Goal: Task Accomplishment & Management: Use online tool/utility

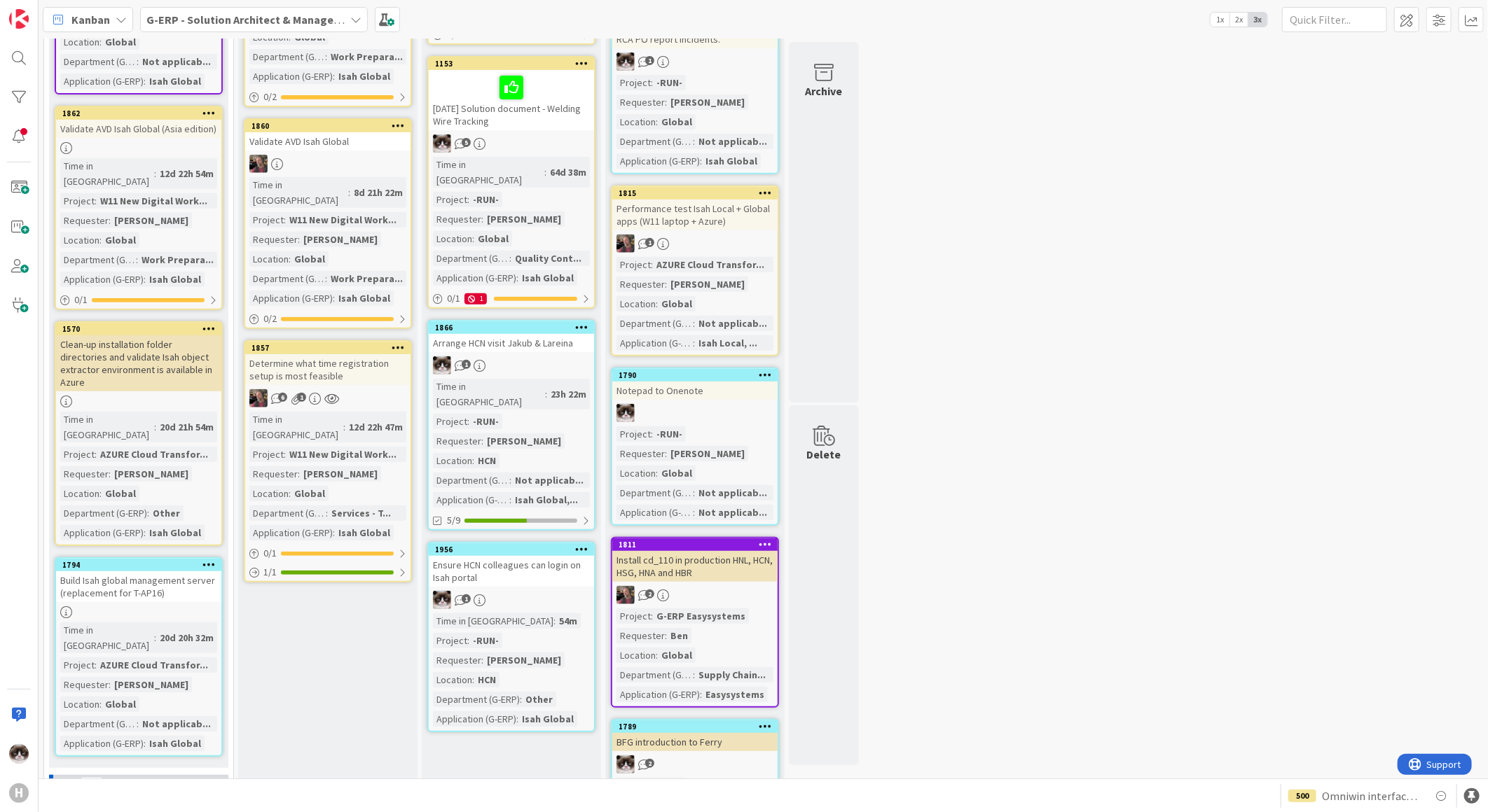
scroll to position [389, 0]
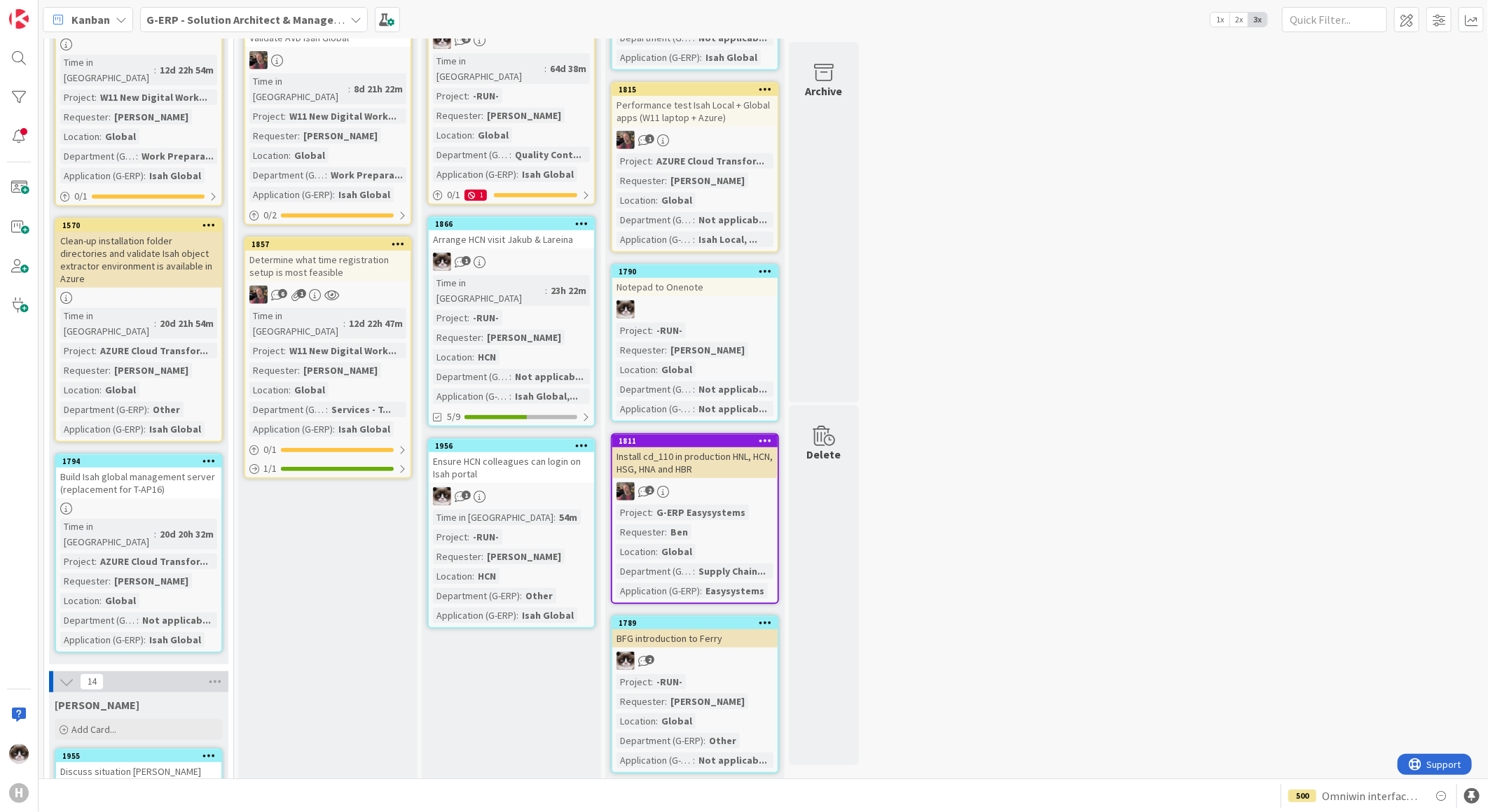
click at [382, 286] on div "6 1" at bounding box center [328, 295] width 166 height 18
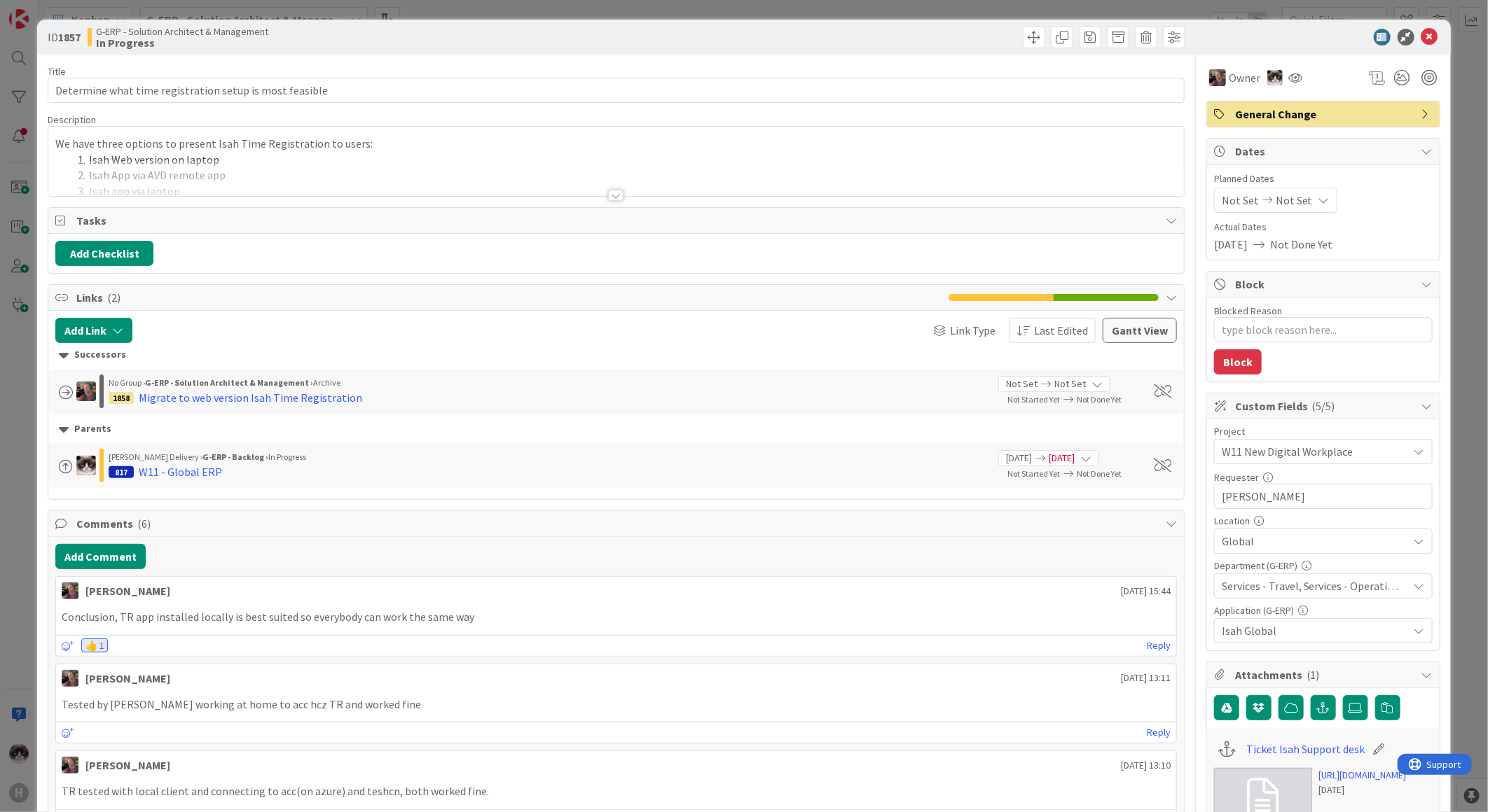
type textarea "x"
click at [1418, 30] on div "ID 1857 G-ERP - Solution Architect & Management In Progress" at bounding box center [744, 37] width 1414 height 35
click at [1421, 38] on icon at bounding box center [1430, 37] width 17 height 17
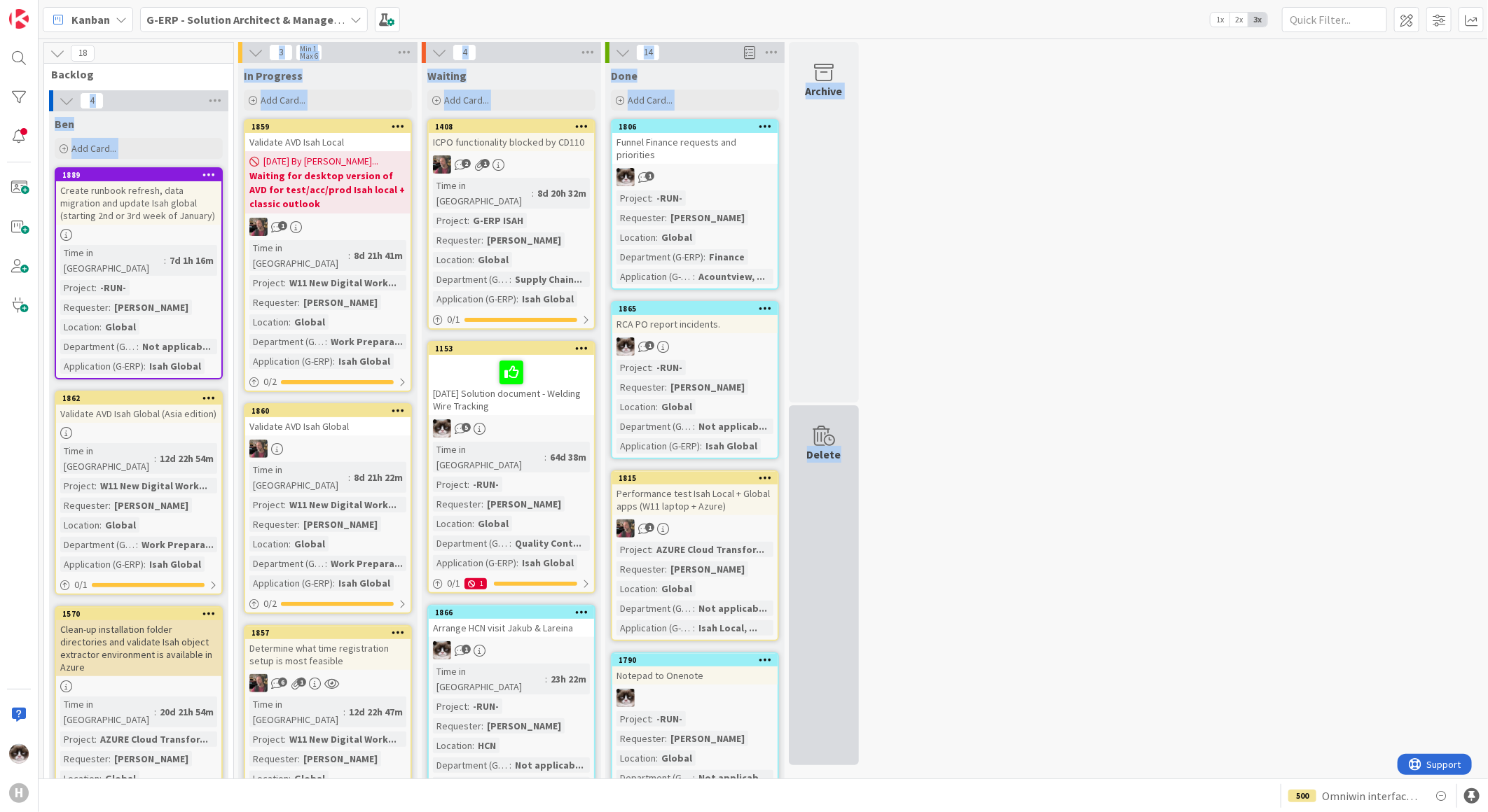
drag, startPoint x: 100, startPoint y: 73, endPoint x: 856, endPoint y: 622, distance: 934.3
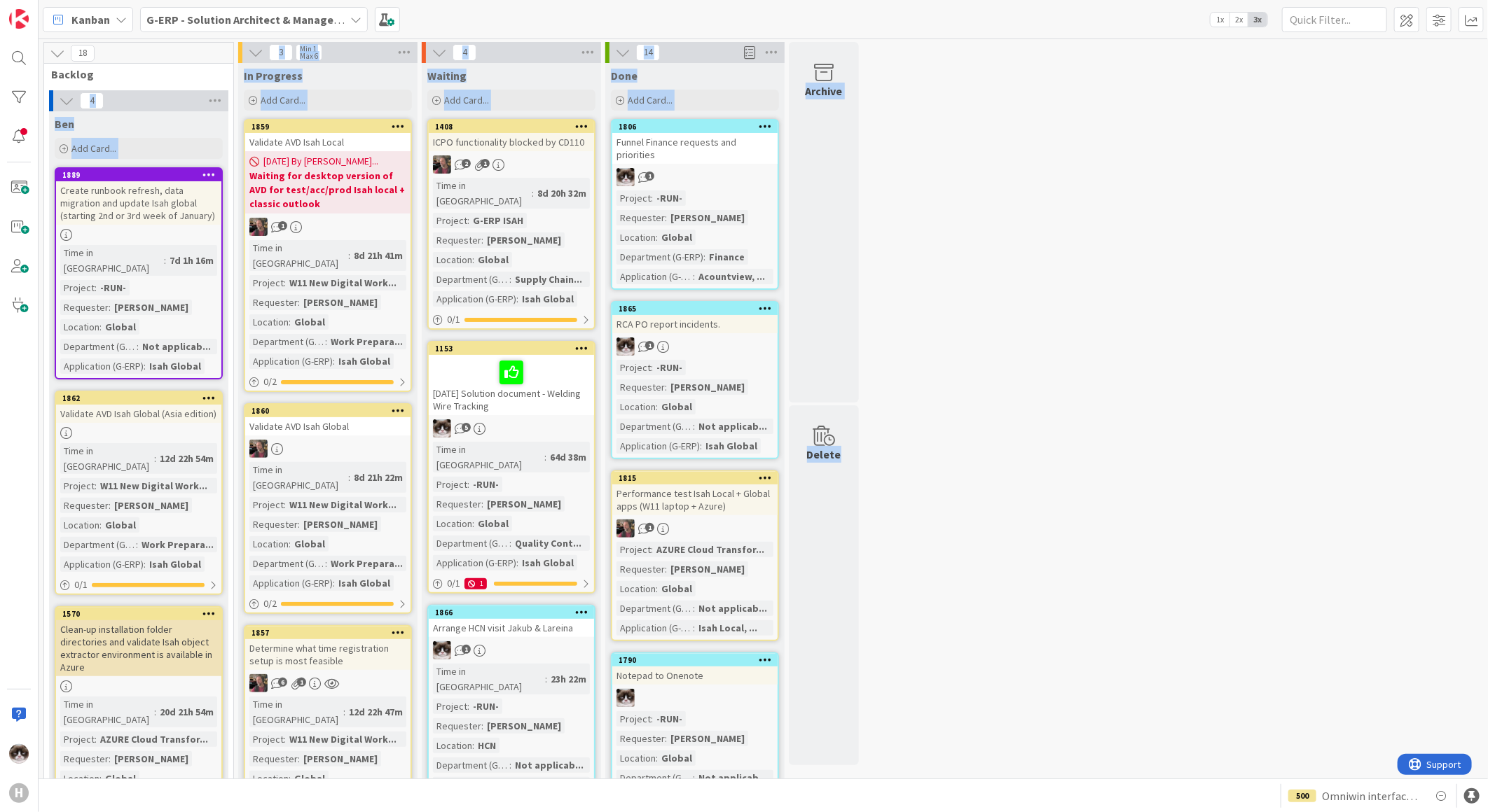
drag, startPoint x: 856, startPoint y: 622, endPoint x: 1248, endPoint y: 501, distance: 410.2
drag, startPoint x: 1034, startPoint y: 565, endPoint x: -75, endPoint y: -23, distance: 1255.2
click at [0, 0] on html "H Kanban G-ERP - Solution Architect & Management 1x 2x 3x 18 Backlog 4 Ben Add …" at bounding box center [744, 406] width 1488 height 812
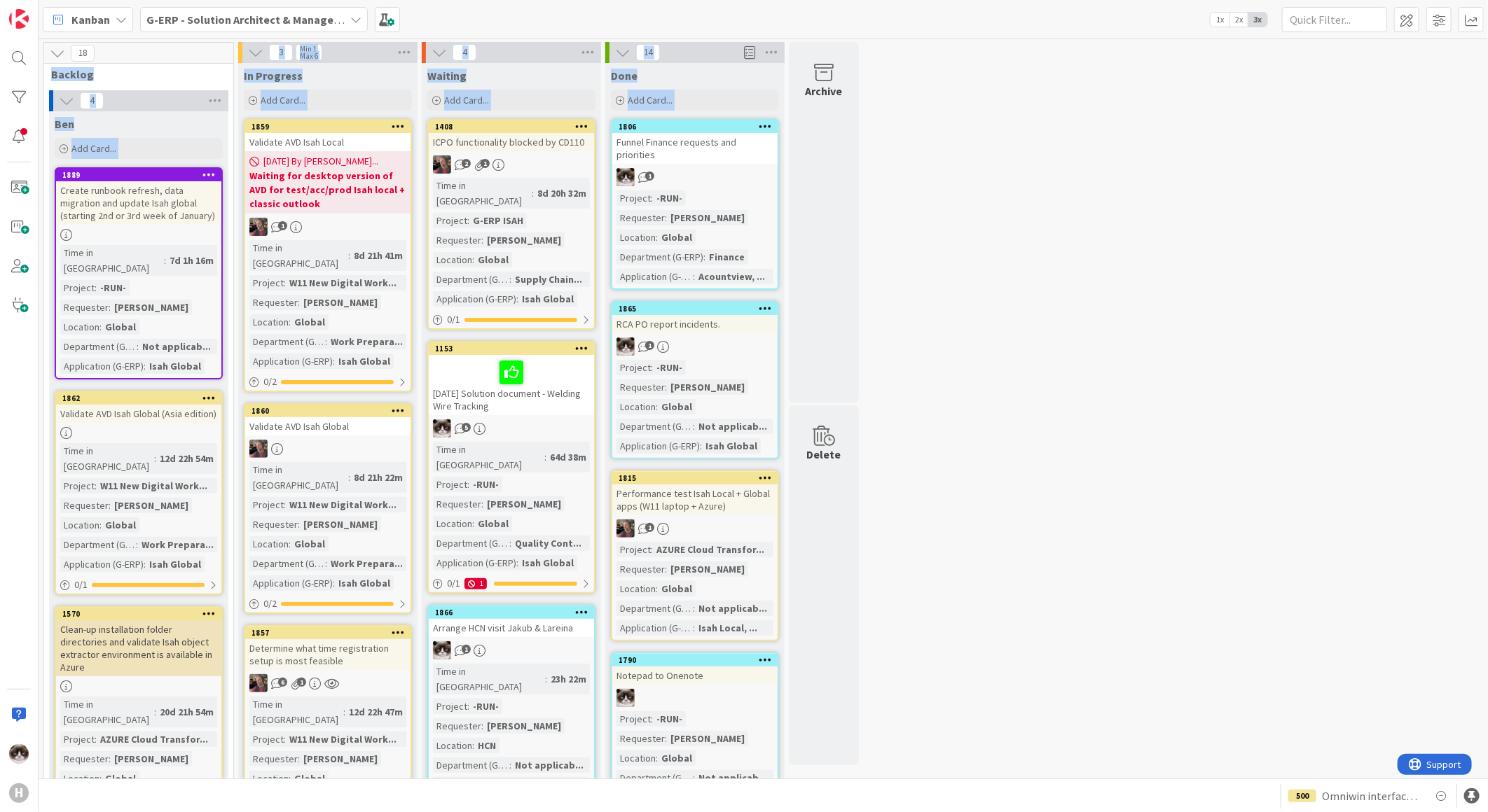
drag, startPoint x: 602, startPoint y: 444, endPoint x: 48, endPoint y: 80, distance: 662.9
drag, startPoint x: 48, startPoint y: 80, endPoint x: 206, endPoint y: 121, distance: 163.2
click at [206, 121] on div "Ben" at bounding box center [139, 124] width 168 height 14
